Goal: Transaction & Acquisition: Purchase product/service

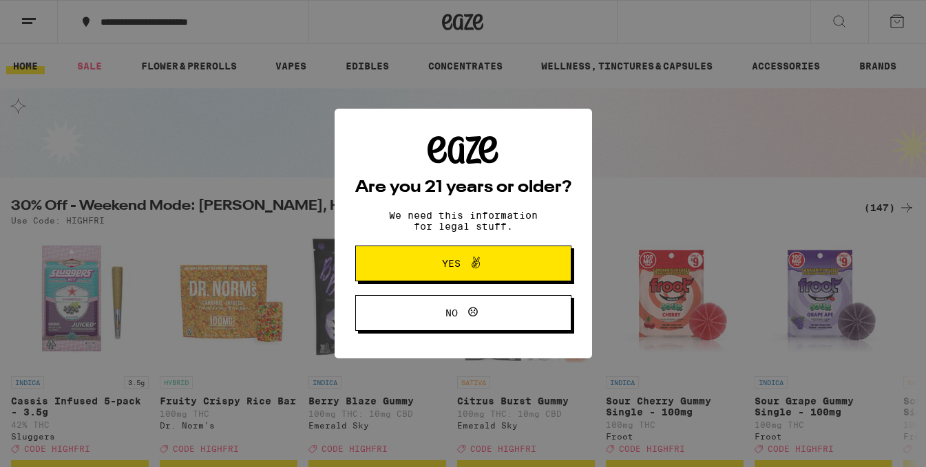
click at [463, 262] on span at bounding box center [472, 264] width 23 height 18
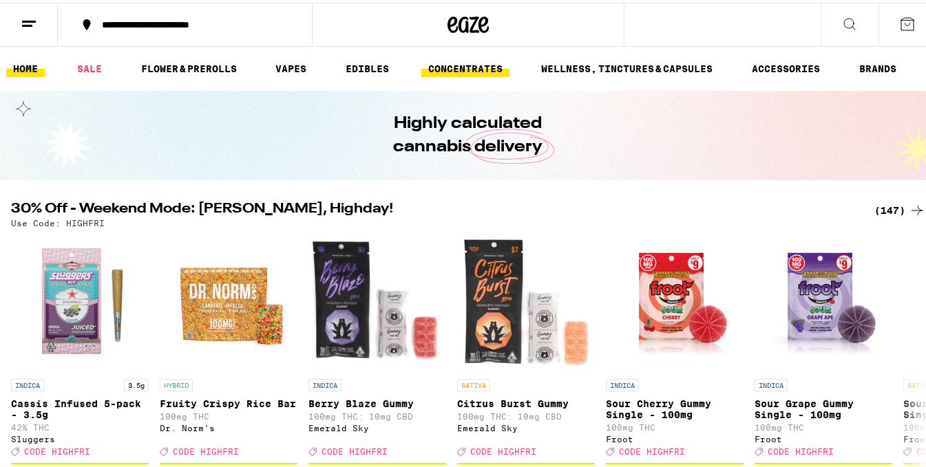
click at [474, 70] on link "CONCENTRATES" at bounding box center [465, 66] width 88 height 17
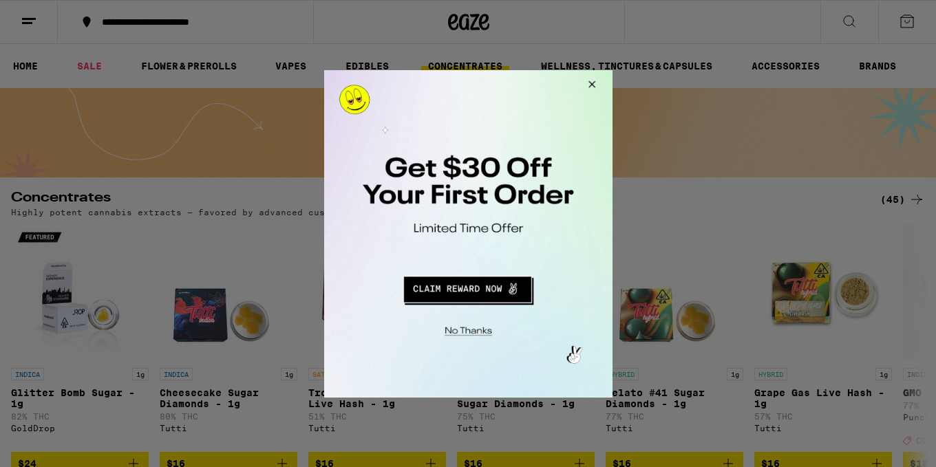
click at [492, 288] on button "Redirect to URL" at bounding box center [467, 287] width 240 height 33
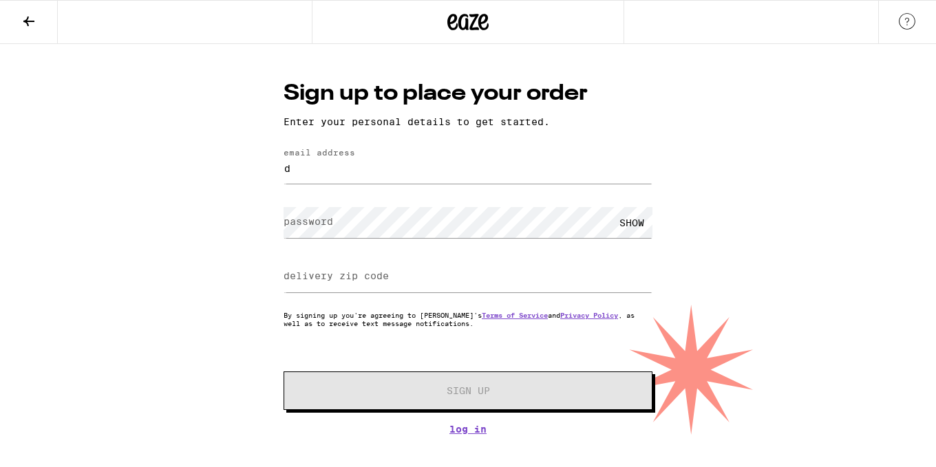
type input "[EMAIL_ADDRESS][DOMAIN_NAME]"
type input "39452"
click at [328, 227] on label "password" at bounding box center [309, 221] width 50 height 11
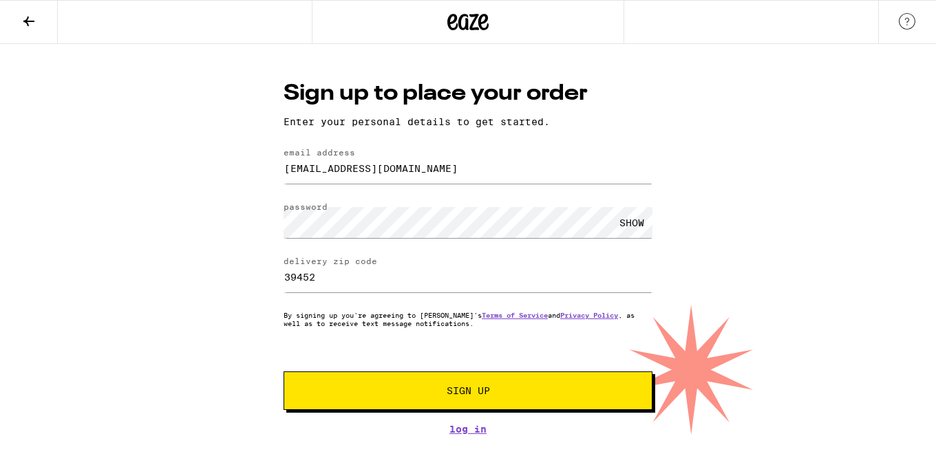
click at [632, 225] on div "SHOW" at bounding box center [631, 222] width 41 height 31
click at [511, 394] on span "Sign Up" at bounding box center [468, 391] width 274 height 10
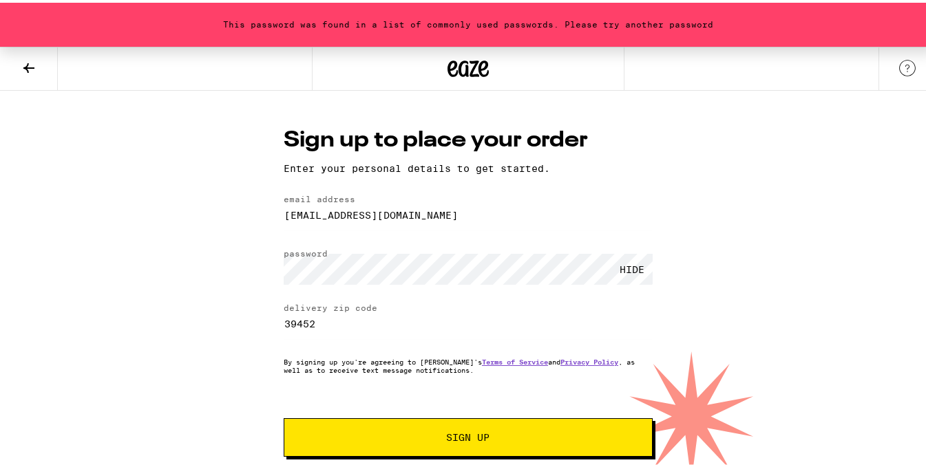
scroll to position [16, 0]
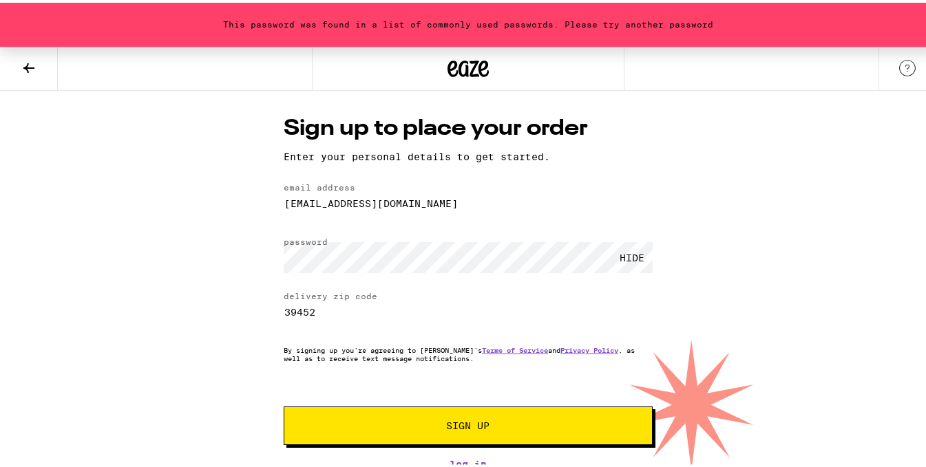
click at [498, 420] on span "Sign Up" at bounding box center [468, 424] width 274 height 10
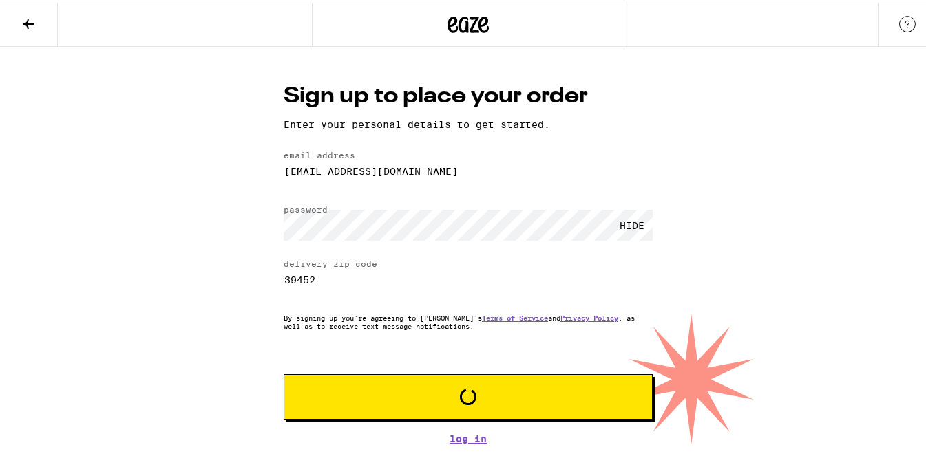
scroll to position [0, 0]
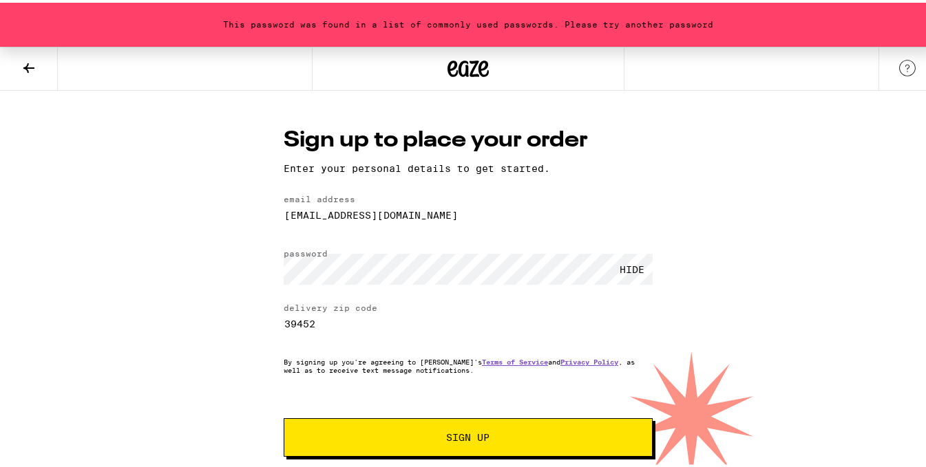
click at [518, 426] on button "Sign Up" at bounding box center [468, 435] width 369 height 39
click at [478, 428] on button "Sign Up" at bounding box center [468, 435] width 369 height 39
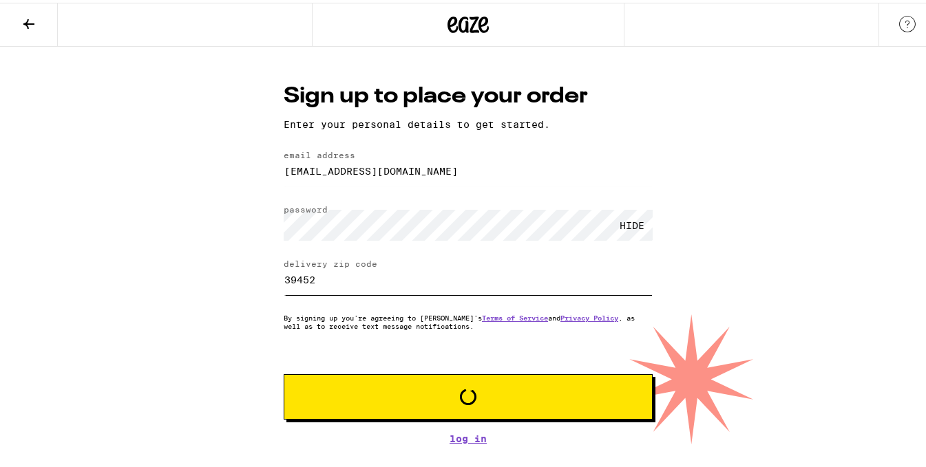
click at [383, 275] on input "39452" at bounding box center [468, 277] width 369 height 31
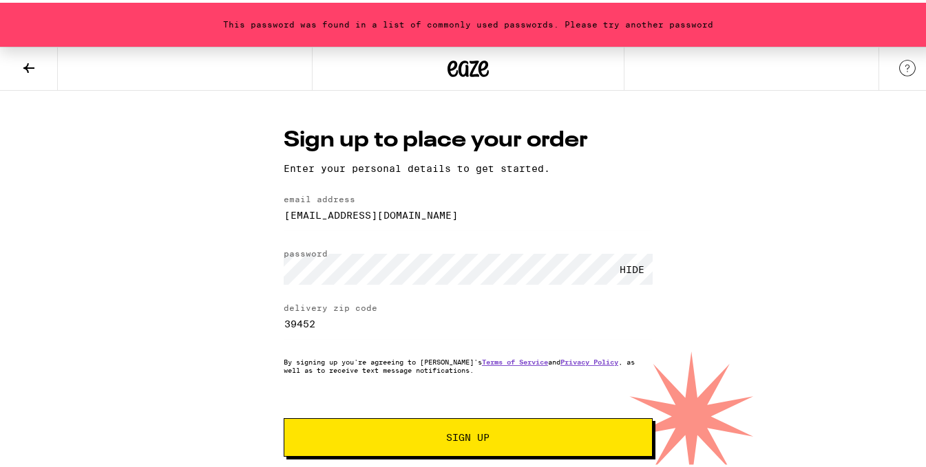
click at [424, 440] on span "Sign Up" at bounding box center [468, 435] width 274 height 10
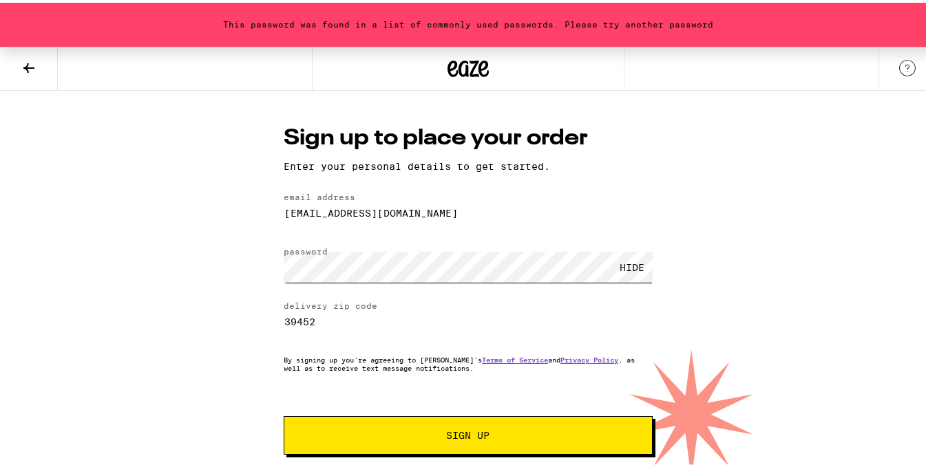
scroll to position [16, 0]
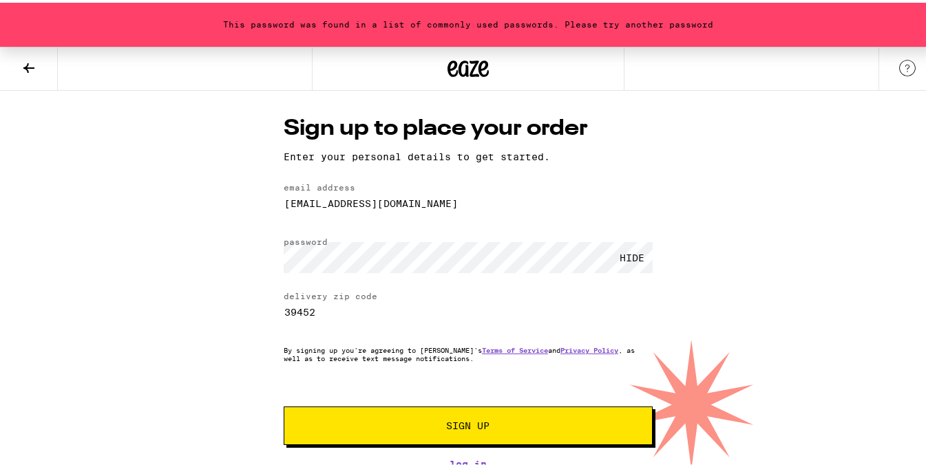
click at [470, 430] on button "Sign Up" at bounding box center [468, 423] width 369 height 39
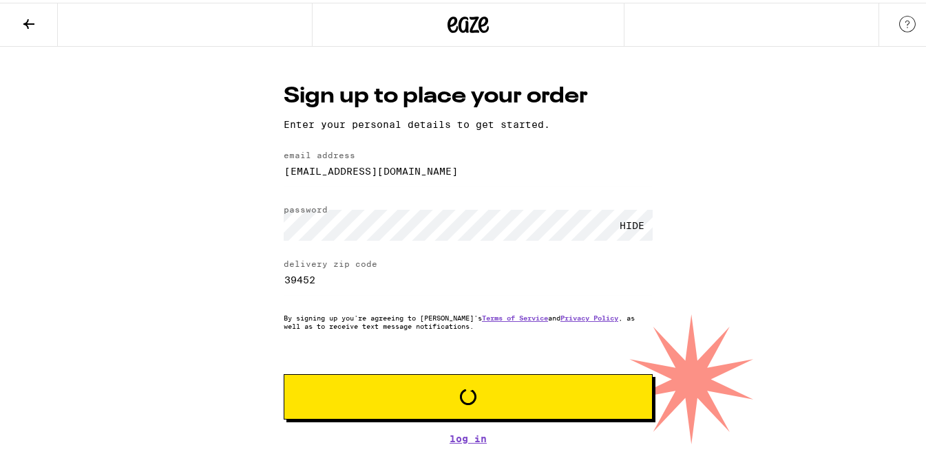
scroll to position [0, 0]
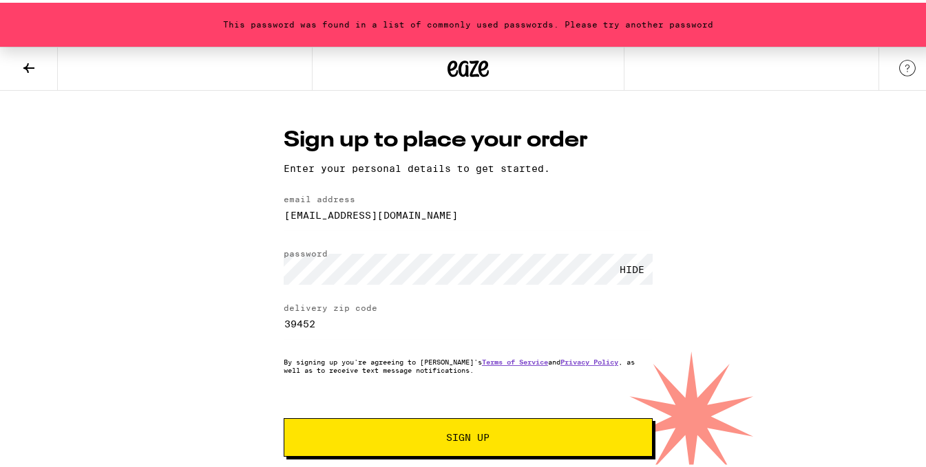
click at [485, 434] on span "Sign Up" at bounding box center [468, 435] width 43 height 10
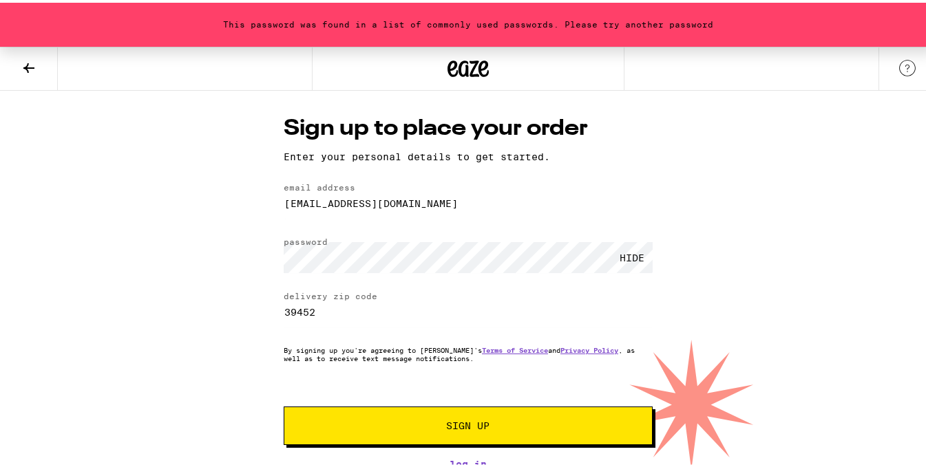
scroll to position [16, 0]
click at [30, 71] on icon at bounding box center [29, 65] width 17 height 17
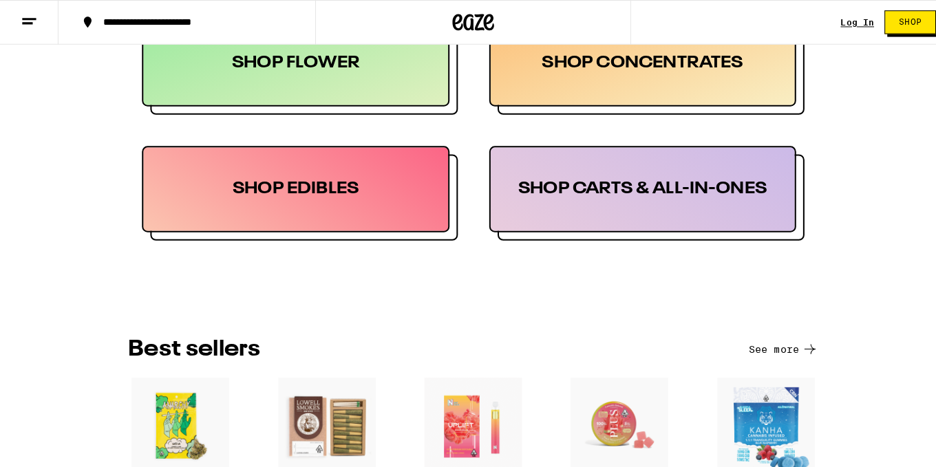
scroll to position [688, 0]
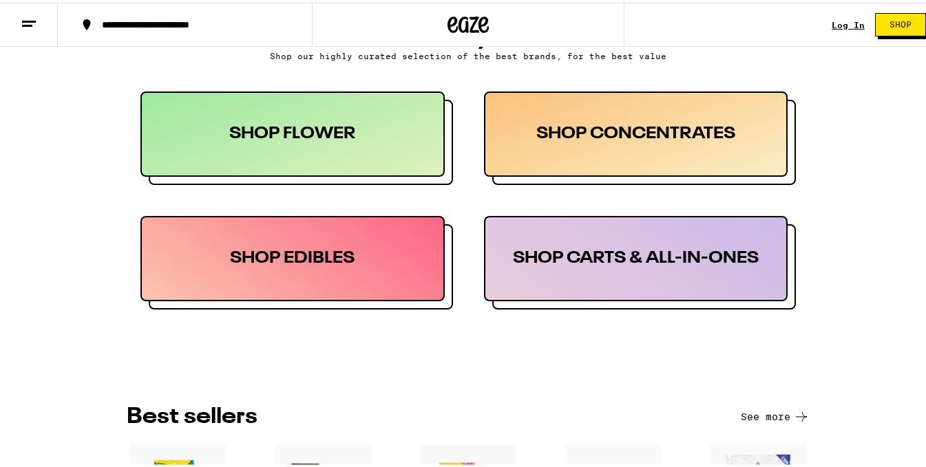
click at [344, 149] on div "SHOP FLOWER" at bounding box center [292, 131] width 304 height 85
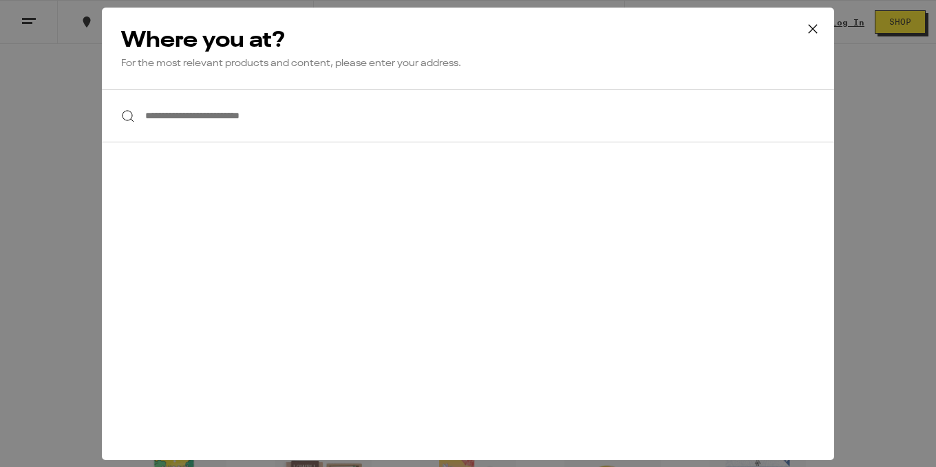
click at [187, 115] on input "**********" at bounding box center [468, 115] width 732 height 53
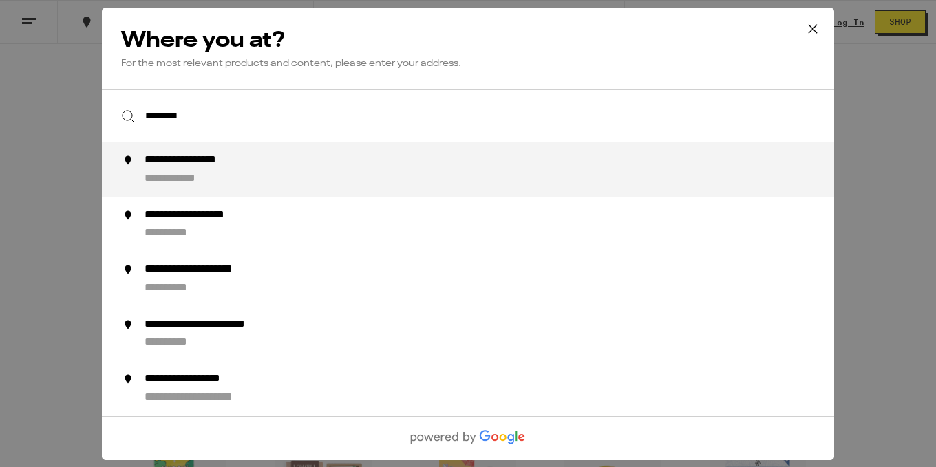
click at [298, 162] on div "**********" at bounding box center [496, 170] width 702 height 33
type input "**********"
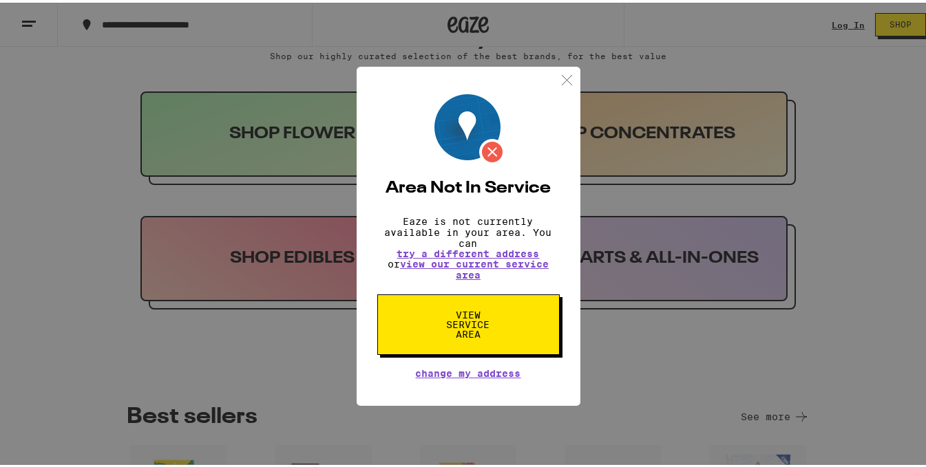
click at [564, 69] on img at bounding box center [566, 77] width 17 height 17
